Goal: Information Seeking & Learning: Learn about a topic

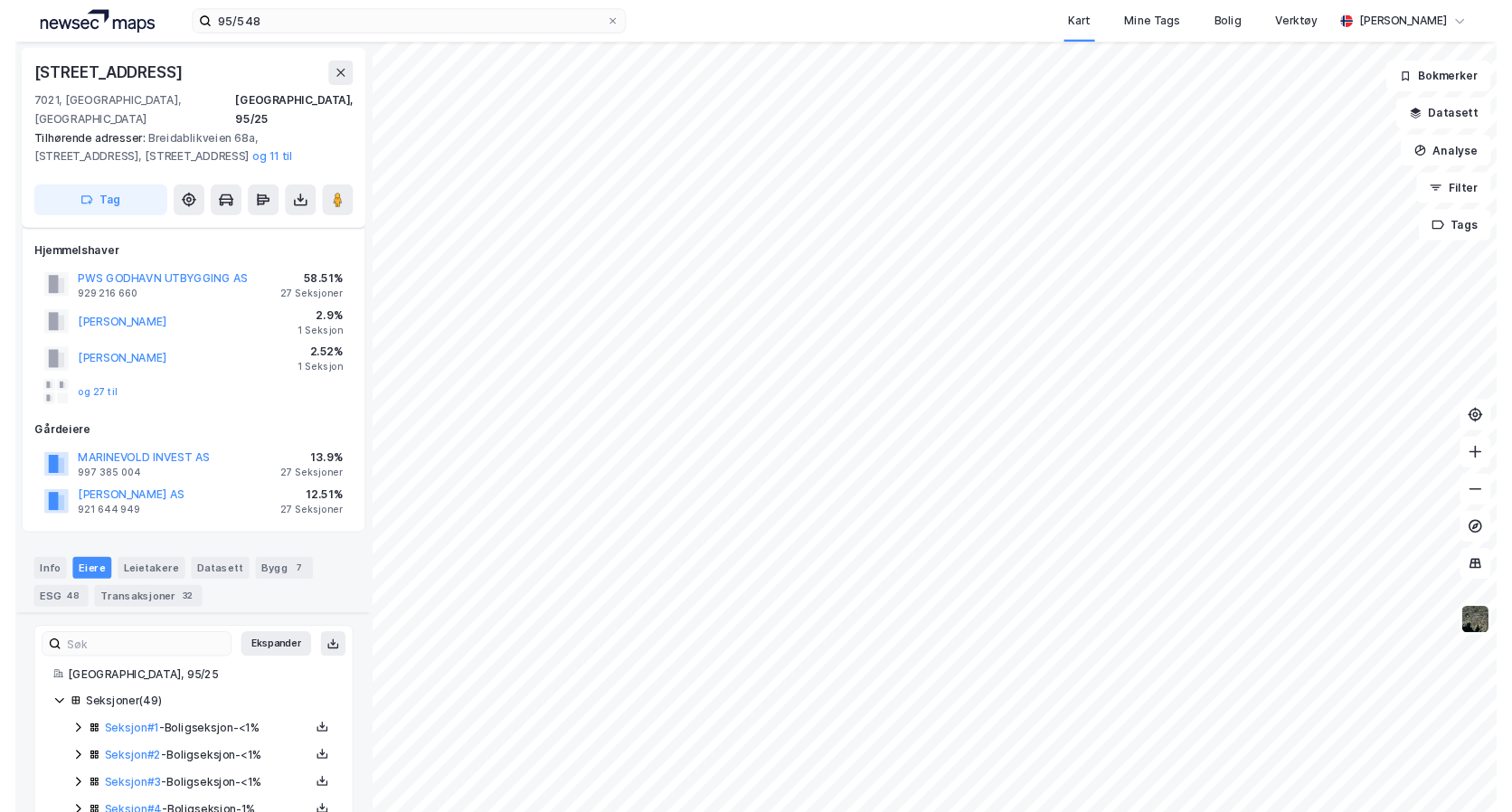
scroll to position [452, 0]
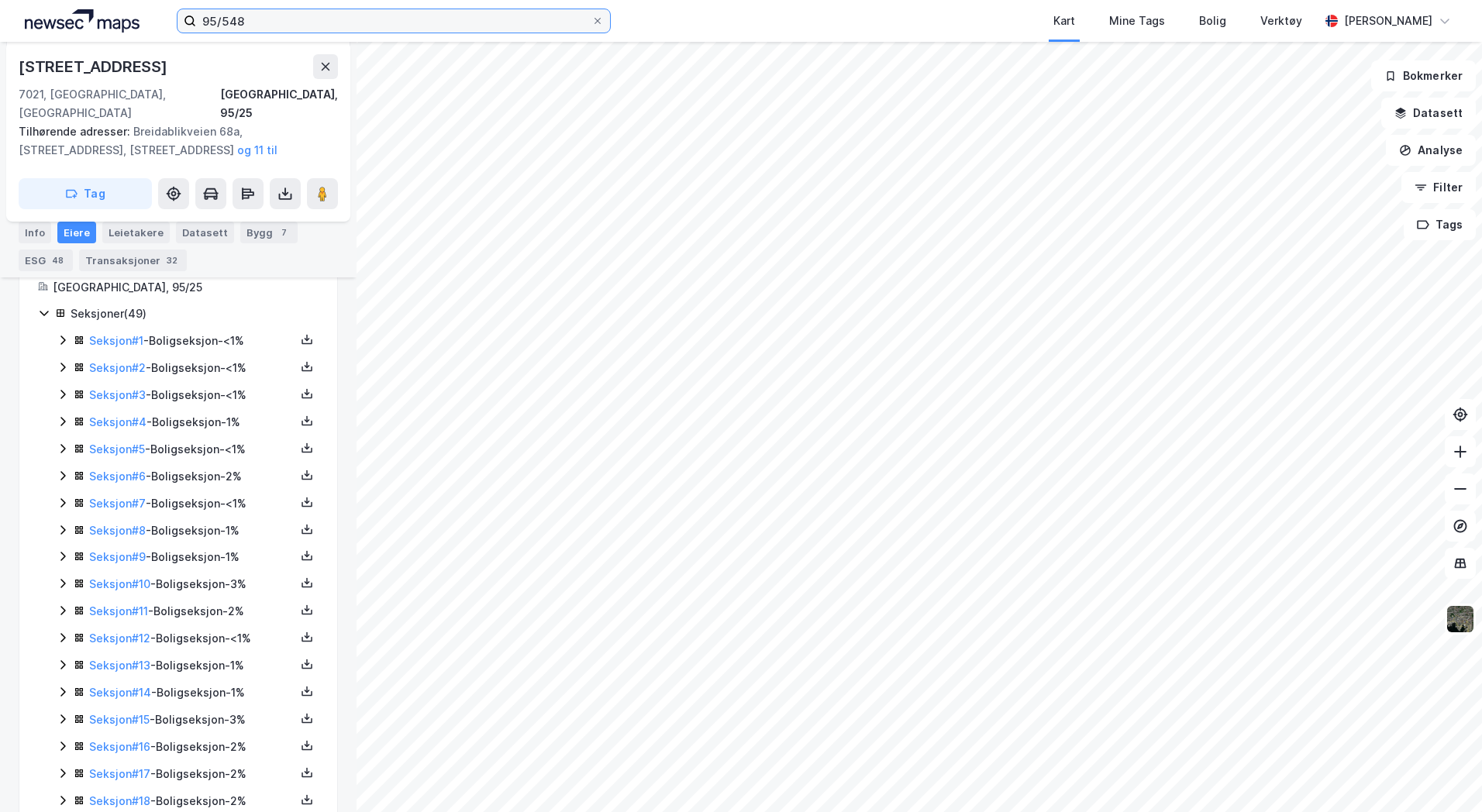
click at [98, 23] on div "95/548 Kart Mine Tags Bolig Verktøy [PERSON_NAME]" at bounding box center [741, 21] width 1482 height 42
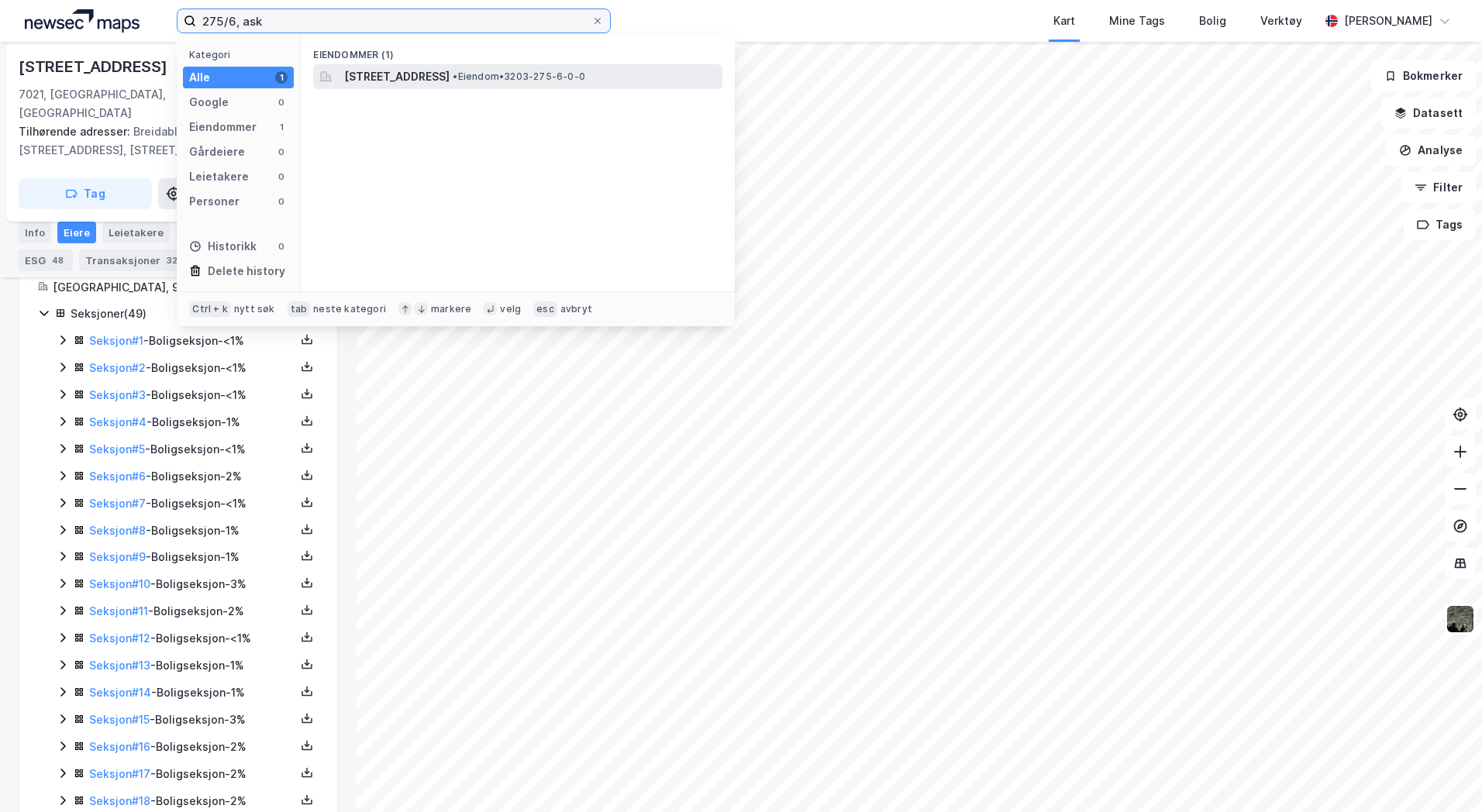
type input "275/6, ask"
click at [396, 77] on span "[STREET_ADDRESS]" at bounding box center [396, 77] width 105 height 19
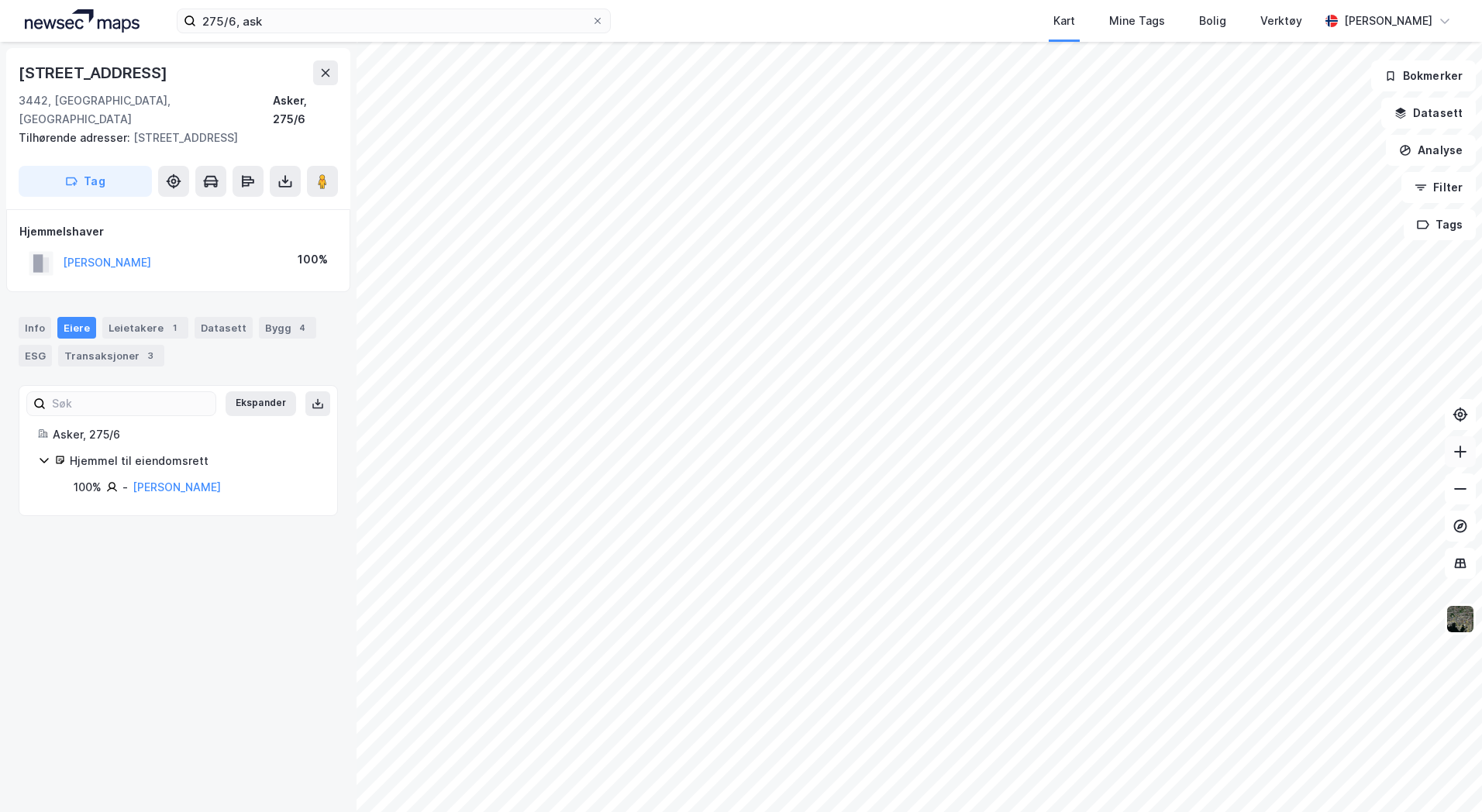
click at [1463, 455] on icon at bounding box center [1460, 452] width 15 height 15
click at [1437, 109] on button "Datasett" at bounding box center [1428, 113] width 94 height 31
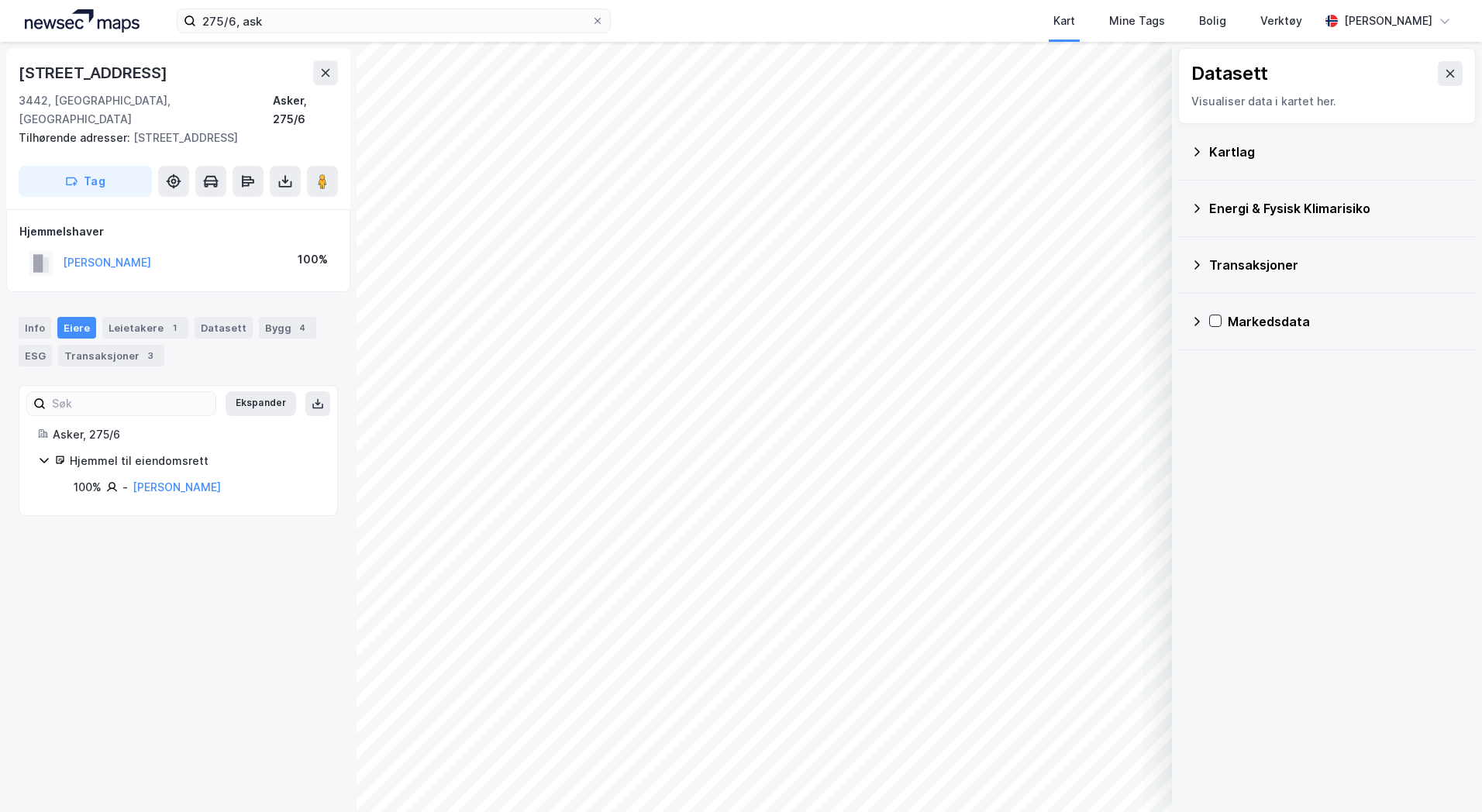
click at [1251, 161] on div "Kartlag" at bounding box center [1336, 151] width 254 height 19
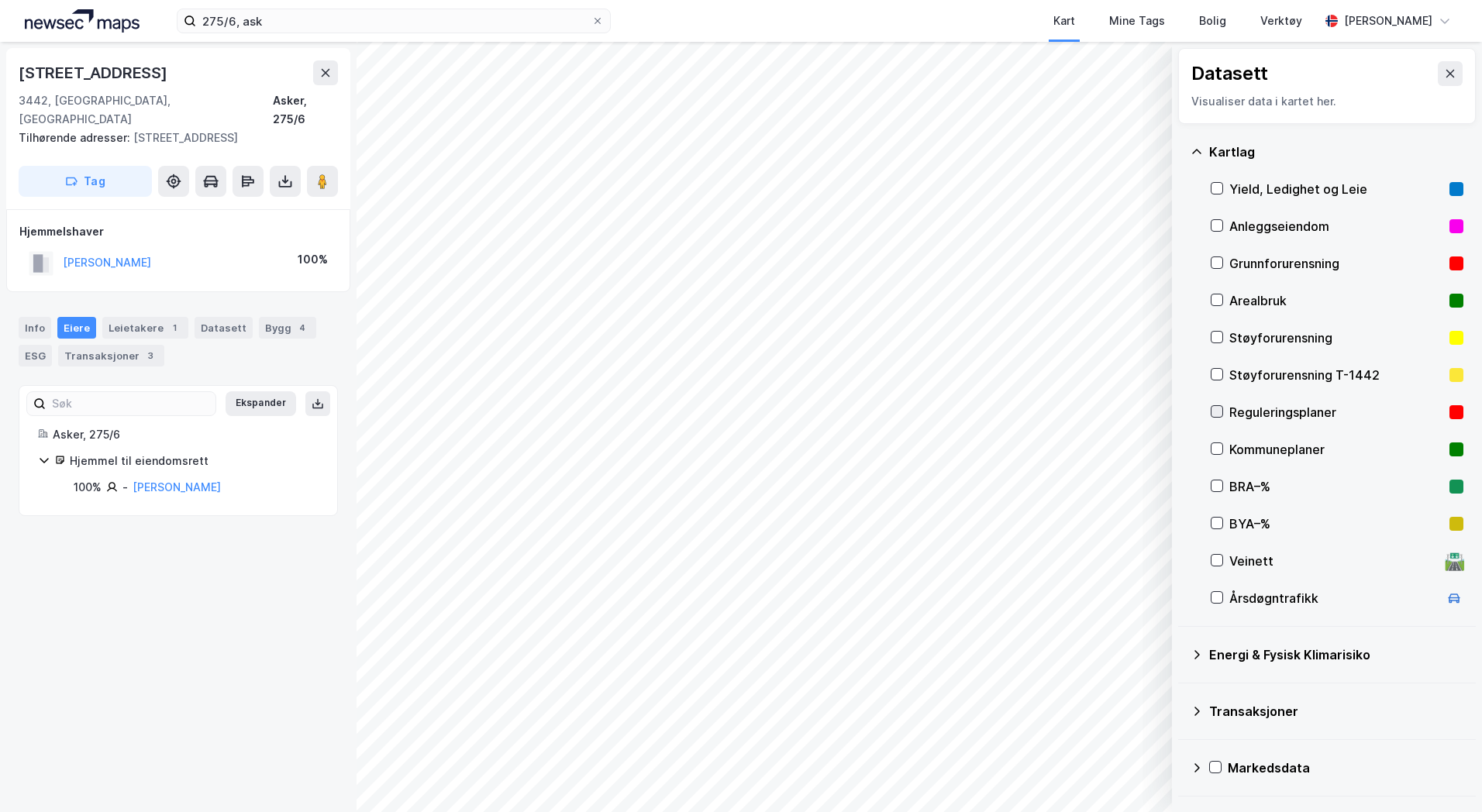
click at [1219, 409] on icon at bounding box center [1216, 411] width 11 height 11
click at [1076, 771] on icon "button" at bounding box center [1081, 772] width 13 height 13
click at [1076, 771] on button "Lukk" at bounding box center [1049, 772] width 214 height 24
click at [1205, 504] on div "Datasett Visualiser data i kartet her. Kartlag Yield, Ledighet og Leie Anleggse…" at bounding box center [741, 427] width 1482 height 770
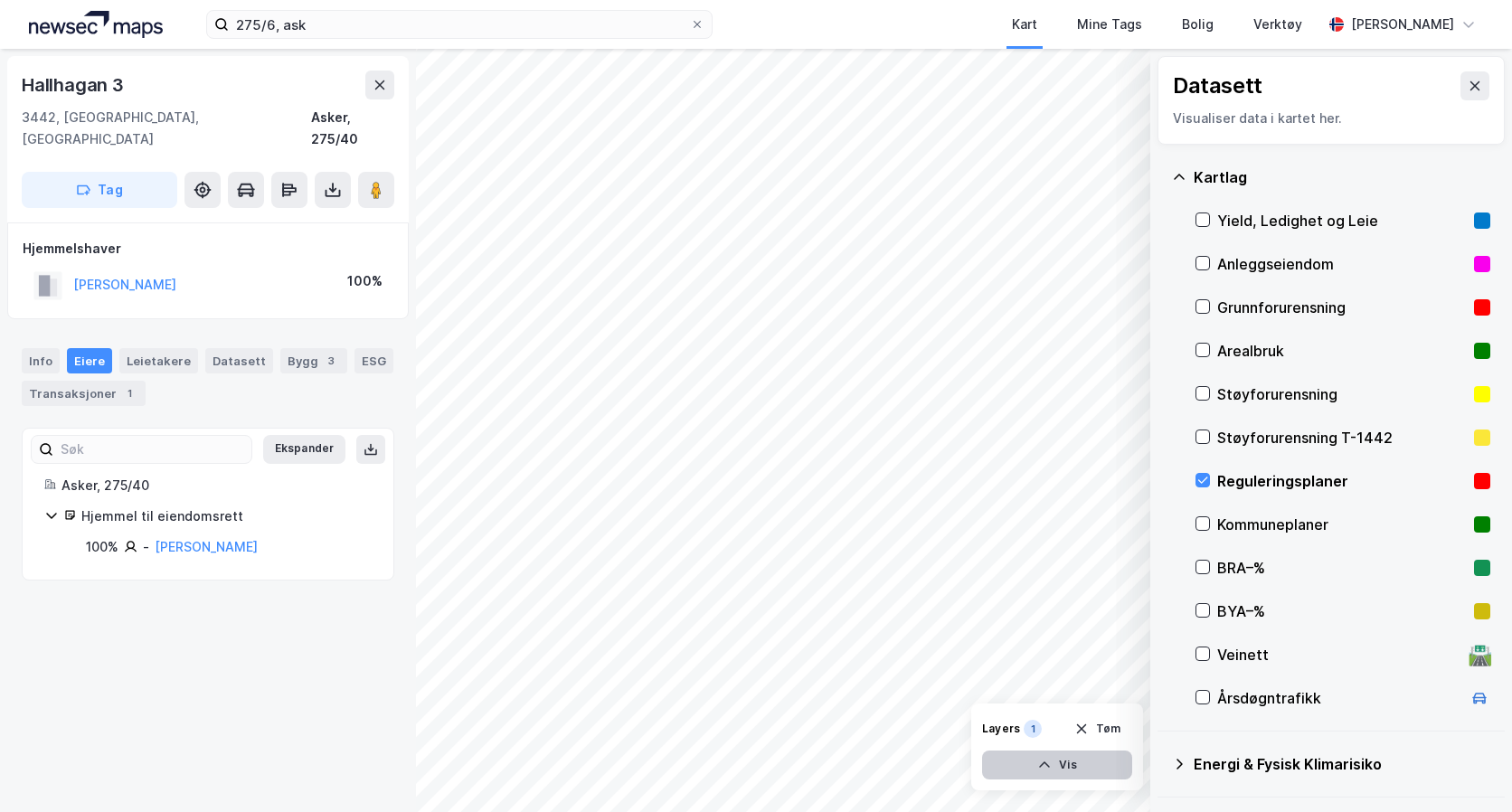
click at [1150, 650] on div "Datasett Visualiser data i kartet her. Kartlag Yield, Ledighet og Leie Anleggse…" at bounding box center [756, 430] width 1512 height 763
click at [373, 87] on icon at bounding box center [379, 84] width 15 height 15
